Goal: Navigation & Orientation: Find specific page/section

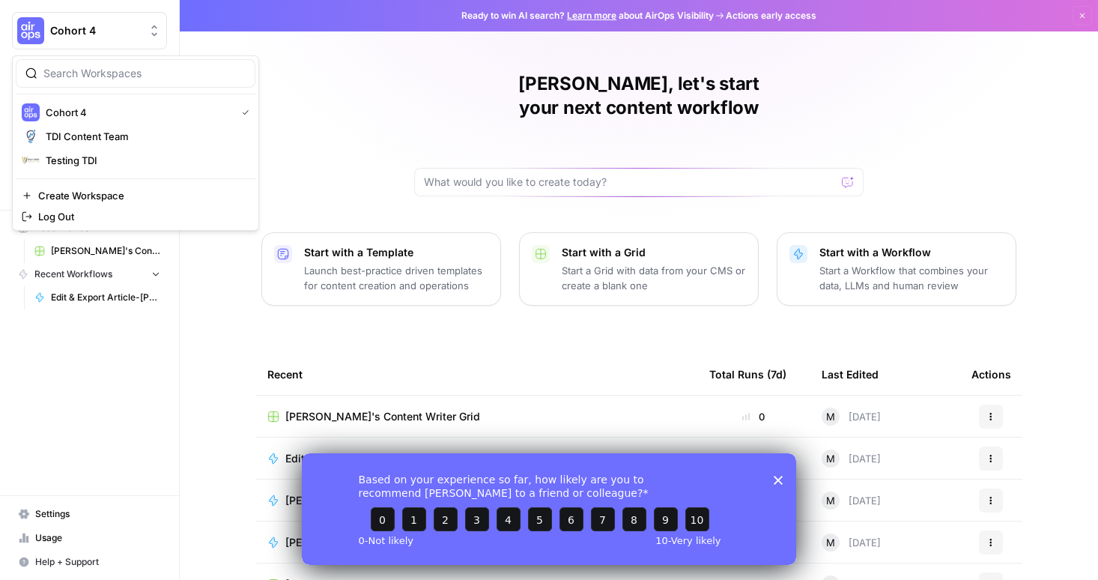
click at [116, 27] on span "Cohort 4" at bounding box center [95, 30] width 91 height 15
click at [106, 131] on span "TDI Content Team" at bounding box center [145, 136] width 198 height 15
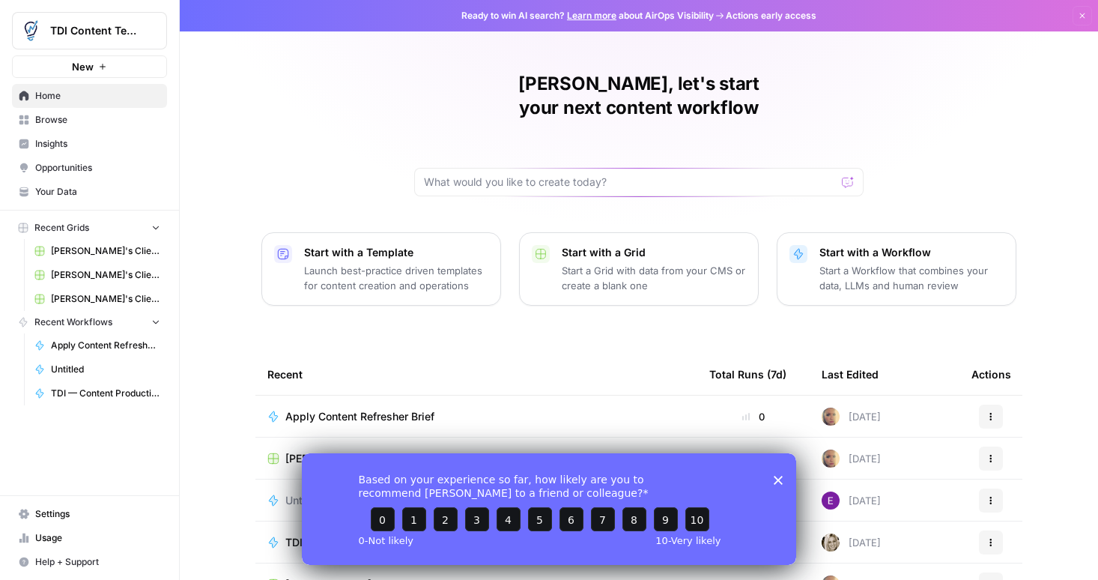
click at [107, 302] on span "[PERSON_NAME]'s Clients - New Content" at bounding box center [105, 298] width 109 height 13
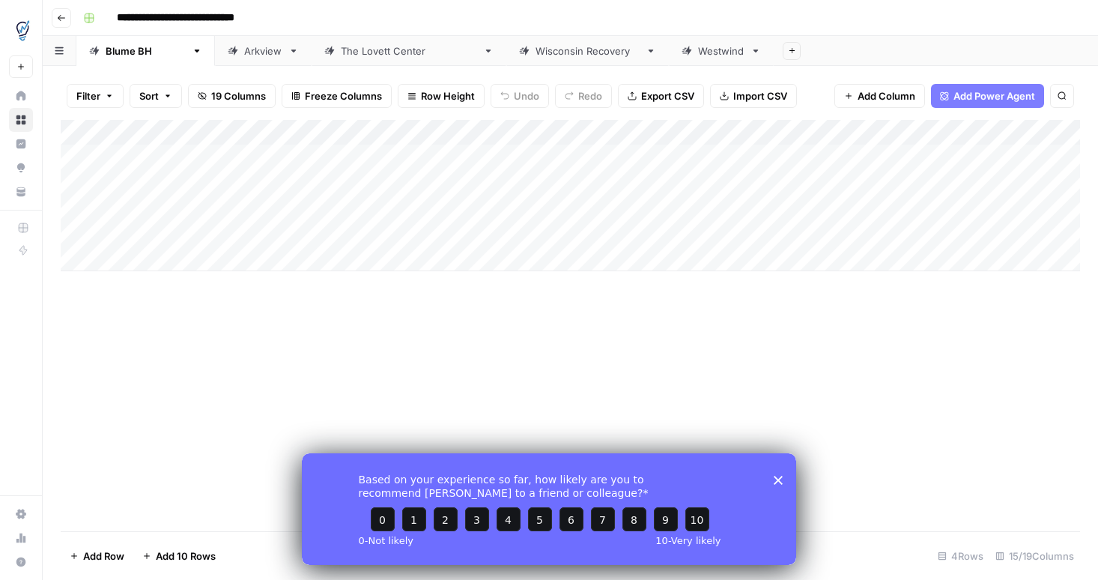
click at [65, 16] on icon "button" at bounding box center [61, 17] width 9 height 9
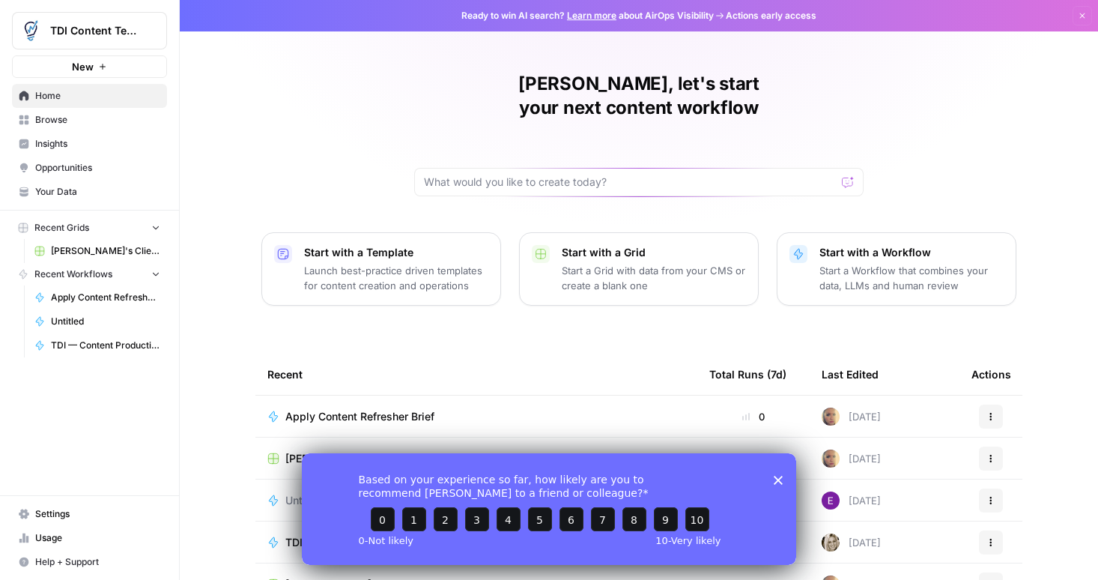
click at [55, 101] on span "Home" at bounding box center [97, 95] width 125 height 13
click at [150, 226] on button "Recent Grids" at bounding box center [89, 228] width 155 height 22
click at [154, 226] on icon "button" at bounding box center [156, 228] width 10 height 10
click at [58, 99] on span "Home" at bounding box center [97, 95] width 125 height 13
click at [781, 482] on polygon "Close survey" at bounding box center [778, 479] width 9 height 9
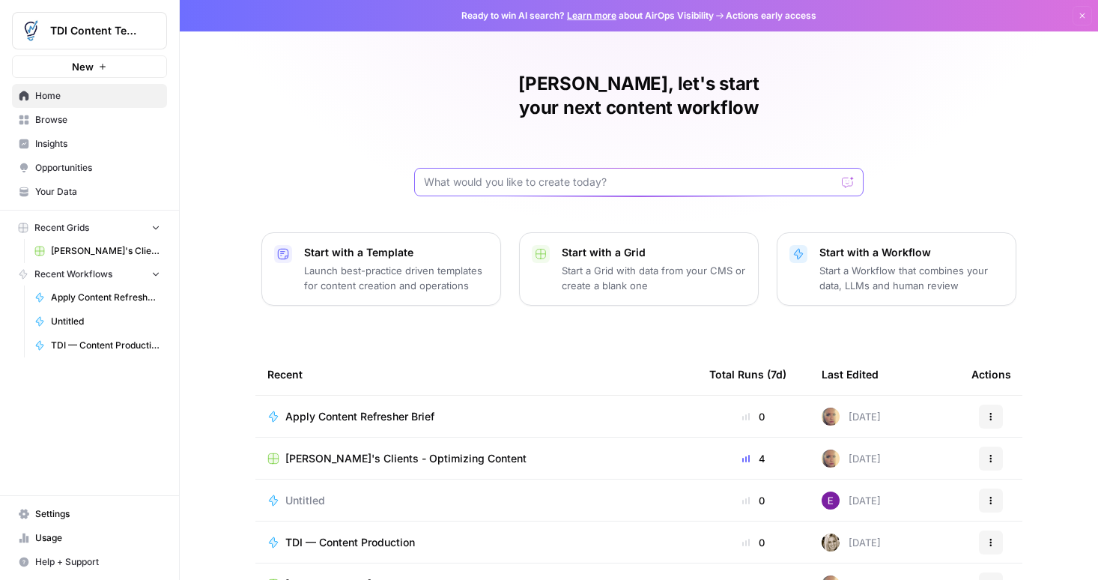
click at [520, 175] on input "text" at bounding box center [630, 182] width 412 height 15
click at [64, 124] on span "Browse" at bounding box center [97, 119] width 125 height 13
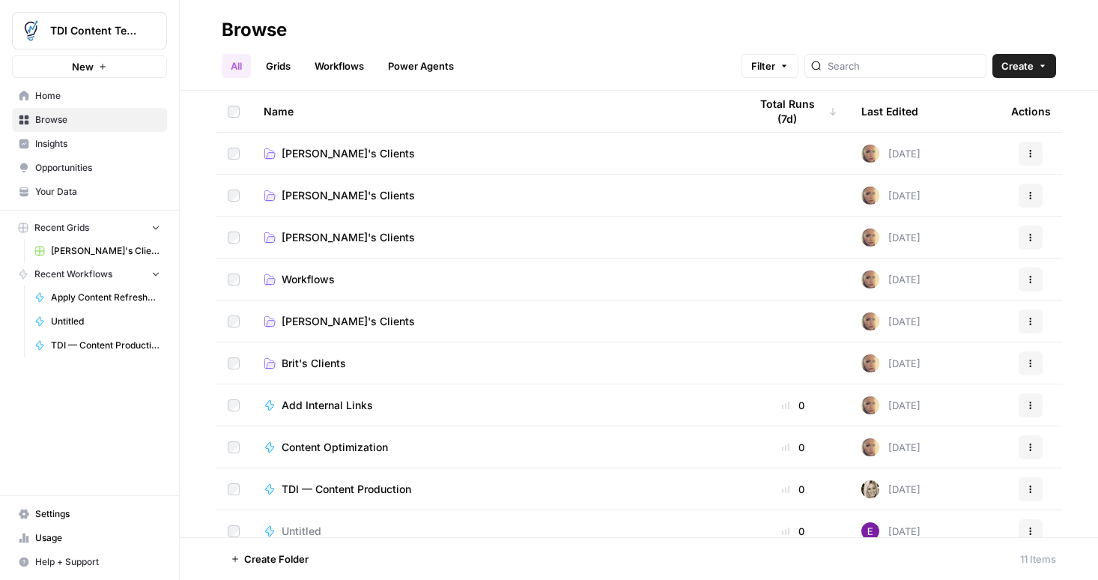
click at [278, 58] on link "Grids" at bounding box center [278, 66] width 43 height 24
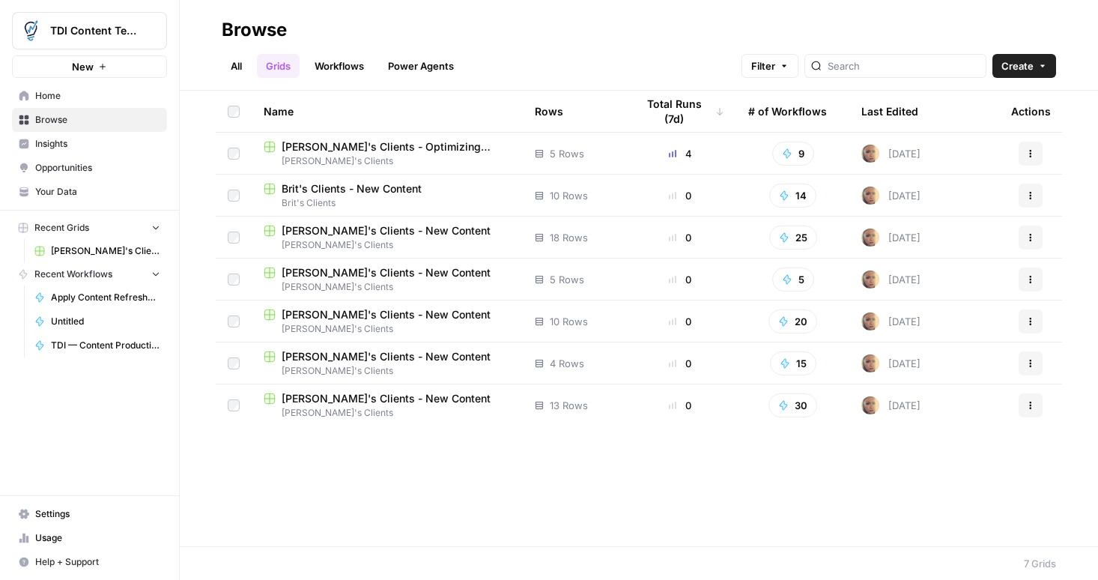
click at [348, 405] on span "[PERSON_NAME]'s Clients - New Content" at bounding box center [386, 398] width 209 height 15
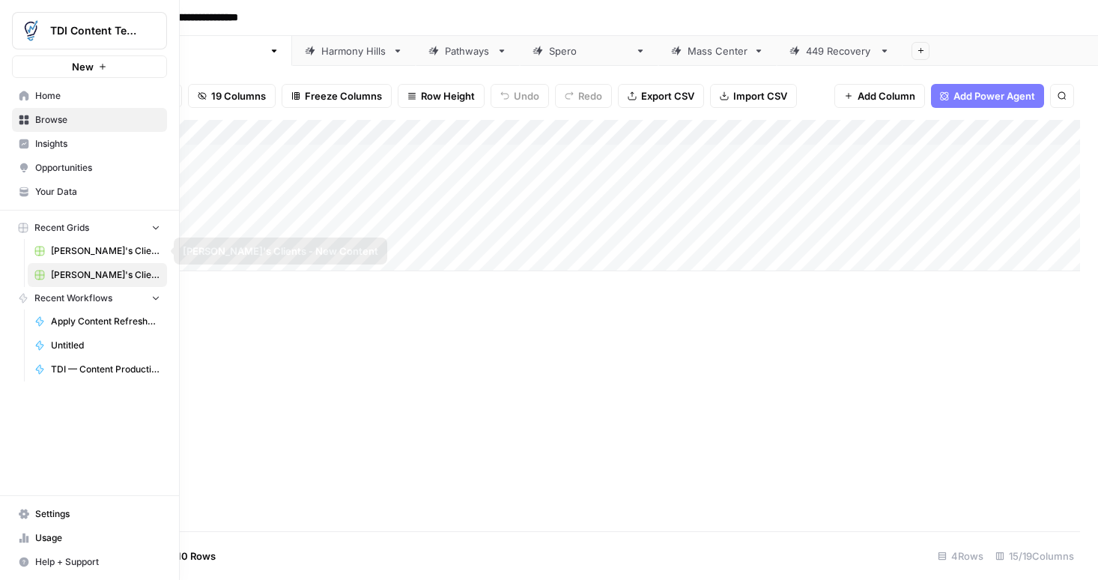
click at [70, 248] on span "[PERSON_NAME]'s Clients - New Content" at bounding box center [105, 250] width 109 height 13
